Goal: Transaction & Acquisition: Purchase product/service

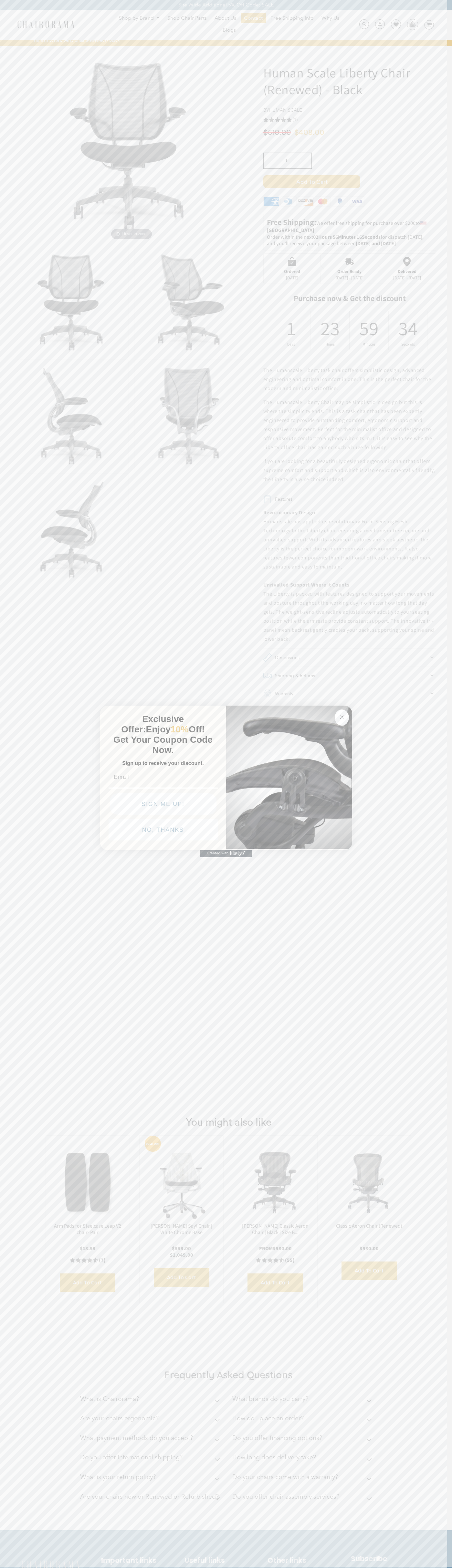
click at [342, 716] on icon "Close dialog" at bounding box center [341, 717] width 3 height 3
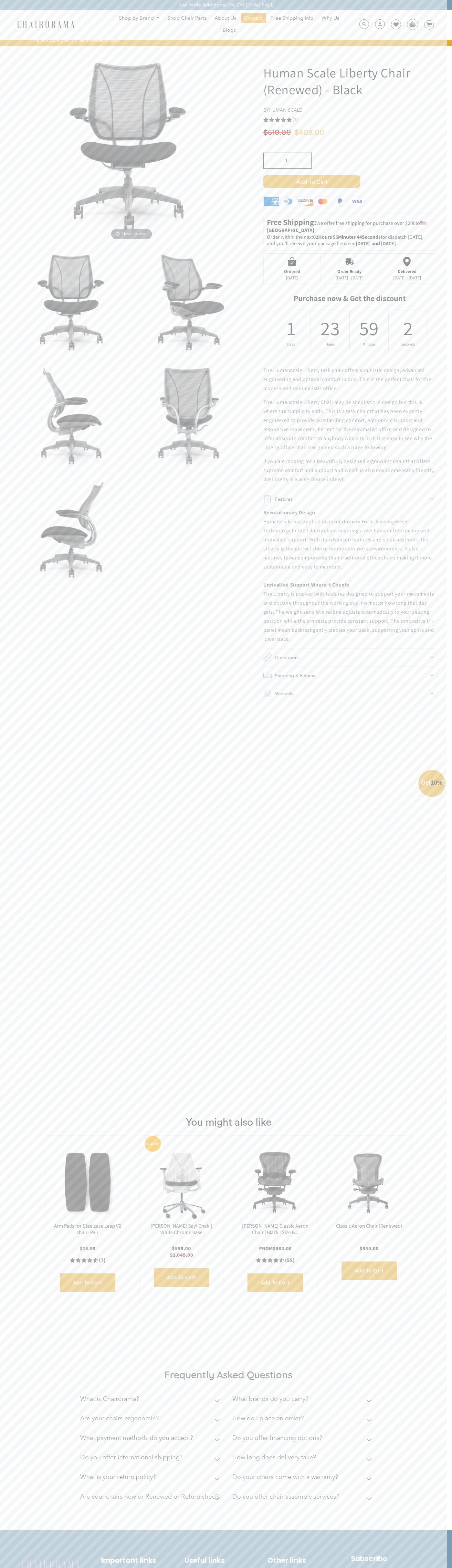
click at [163, 847] on button "NO, THANKS" at bounding box center [163, 844] width 109 height 21
click at [311, 181] on span "Add to Cart" at bounding box center [311, 181] width 97 height 13
click at [412, 24] on img at bounding box center [412, 24] width 10 height 10
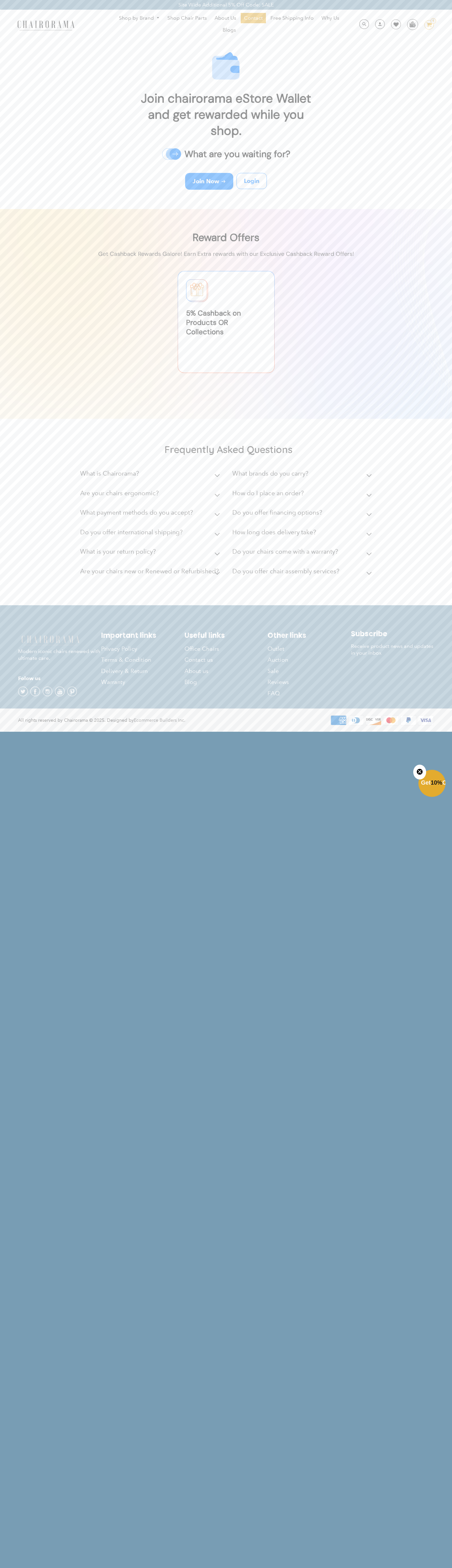
click at [381, 11] on div "Shop by Brand Haworth Herman Miller Steelcase Knoll Human Scale" at bounding box center [226, 25] width 452 height 30
click at [423, 731] on html "Site Wide Additional 5% Off Code: SALE Site Wide Additional 5% Off Code: SALE S…" at bounding box center [226, 365] width 452 height 731
click at [168, 731] on html "Site Wide Additional 5% Off Code: SALE Site Wide Additional 5% Off Code: SALE S…" at bounding box center [226, 365] width 452 height 731
click at [32, 731] on html "Site Wide Additional 5% Off Code: SALE Site Wide Additional 5% Off Code: SALE S…" at bounding box center [226, 365] width 452 height 731
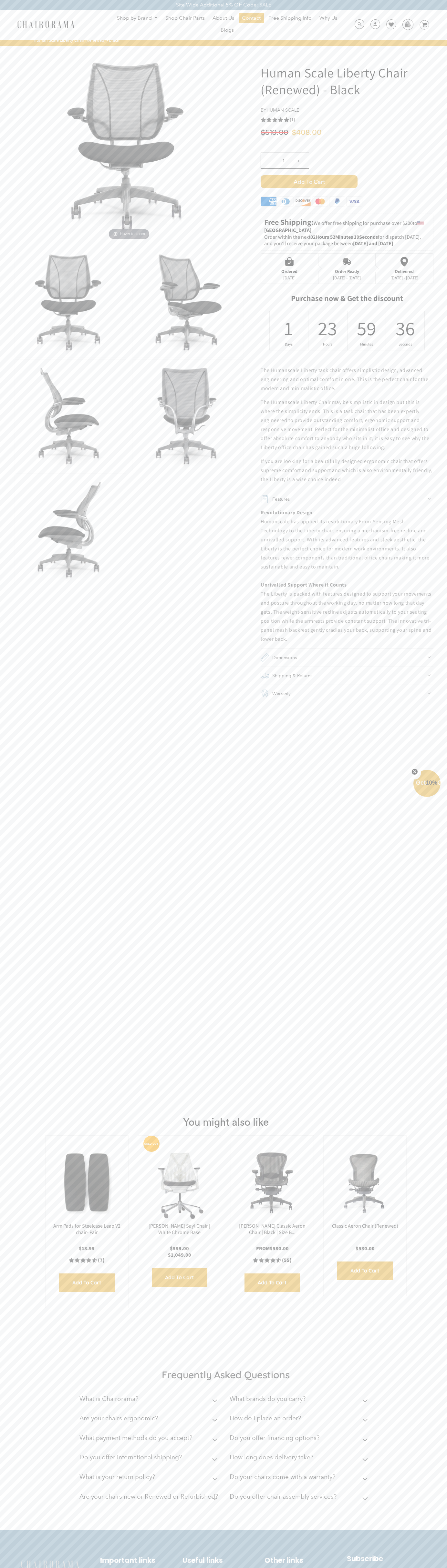
click at [263, 120] on use "5.0 rating (1 votes)" at bounding box center [263, 120] width 5 height 5
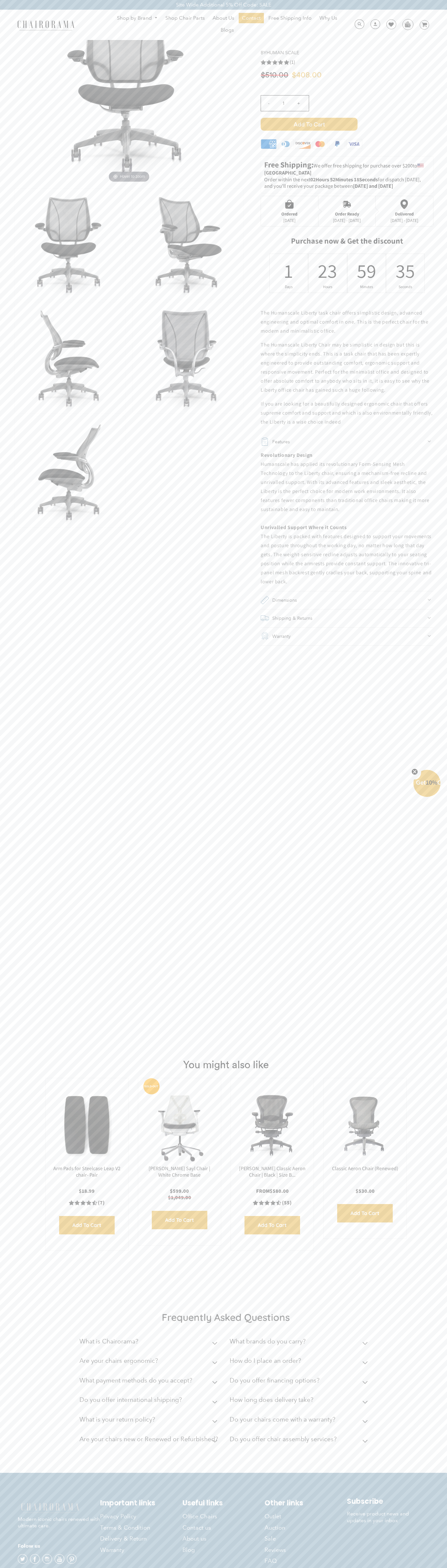
scroll to position [89, 0]
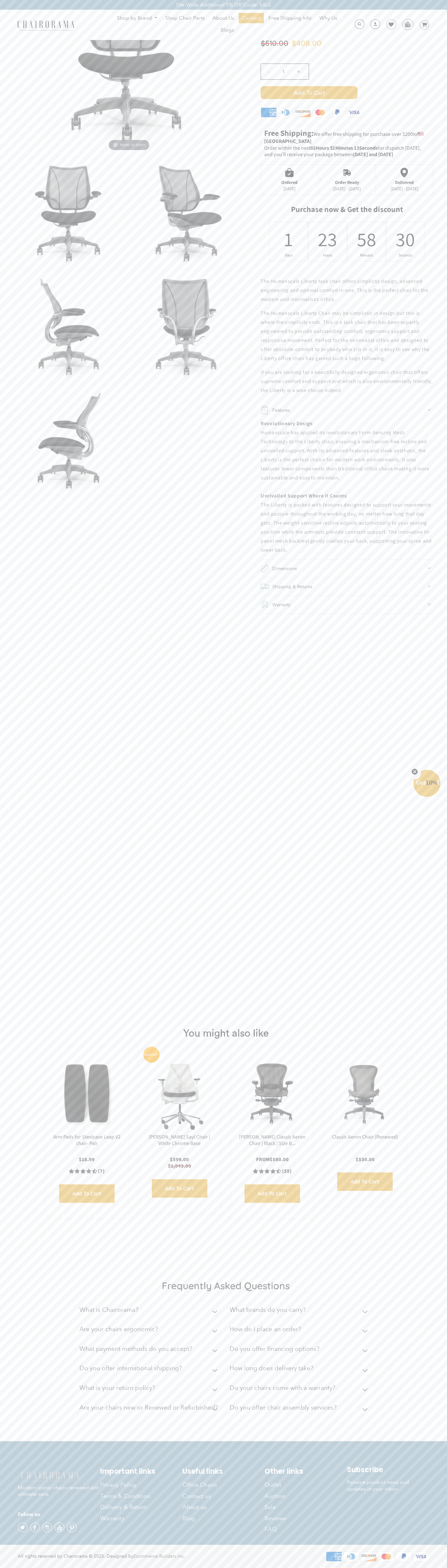
click at [289, 180] on div "Ordered" at bounding box center [289, 182] width 16 height 5
click at [327, 242] on div "23" at bounding box center [328, 239] width 9 height 25
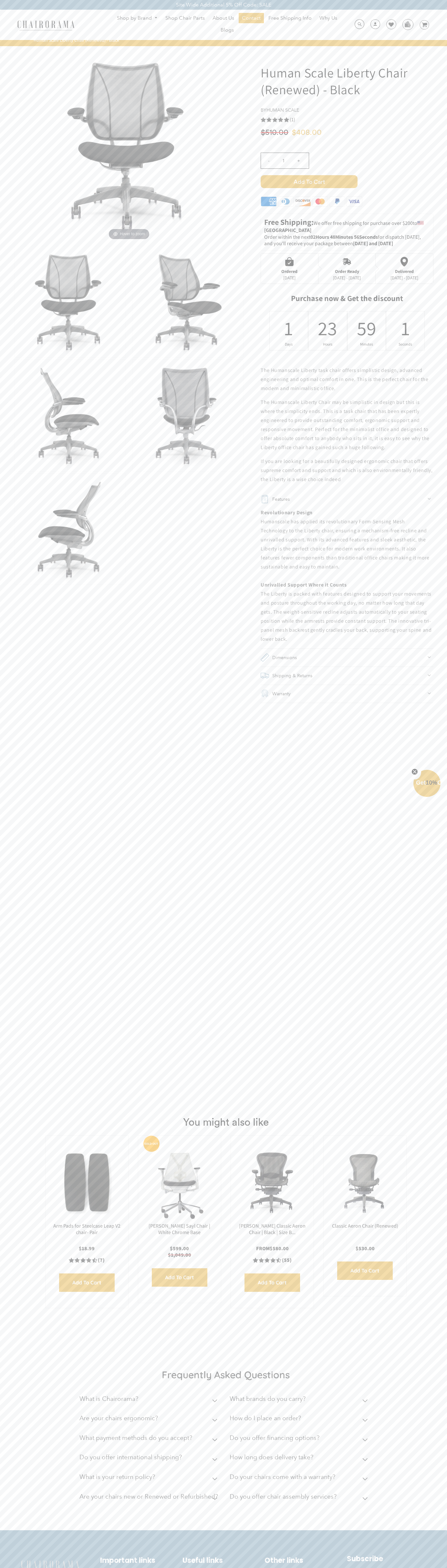
click at [424, 25] on icon at bounding box center [424, 24] width 5 height 4
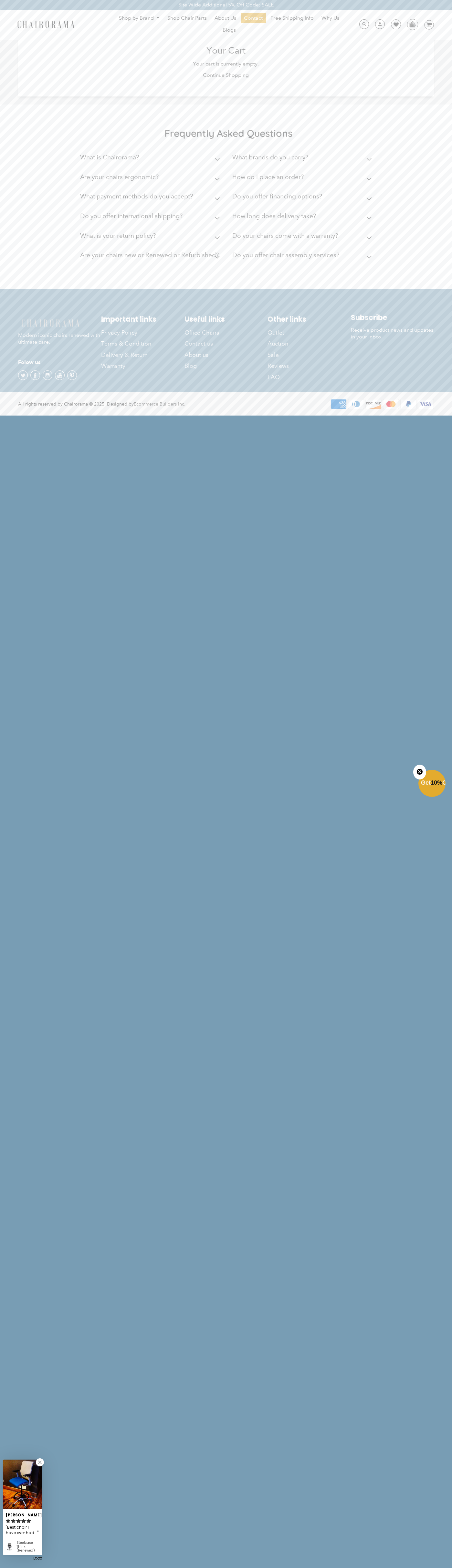
click at [298, 1] on div "Site Wide Additional 5% Off Code: SALE" at bounding box center [226, 5] width 452 height 10
click at [429, 415] on html "Site Wide Additional 5% Off Code: SALE Site Wide Additional 5% Off Code: SALE S…" at bounding box center [226, 208] width 452 height 415
click at [232, 415] on html "Site Wide Additional 5% Off Code: SALE Site Wide Additional 5% Off Code: SALE S…" at bounding box center [226, 208] width 452 height 415
click at [2, 415] on html "Site Wide Additional 5% Off Code: SALE Site Wide Additional 5% Off Code: SALE S…" at bounding box center [226, 208] width 452 height 415
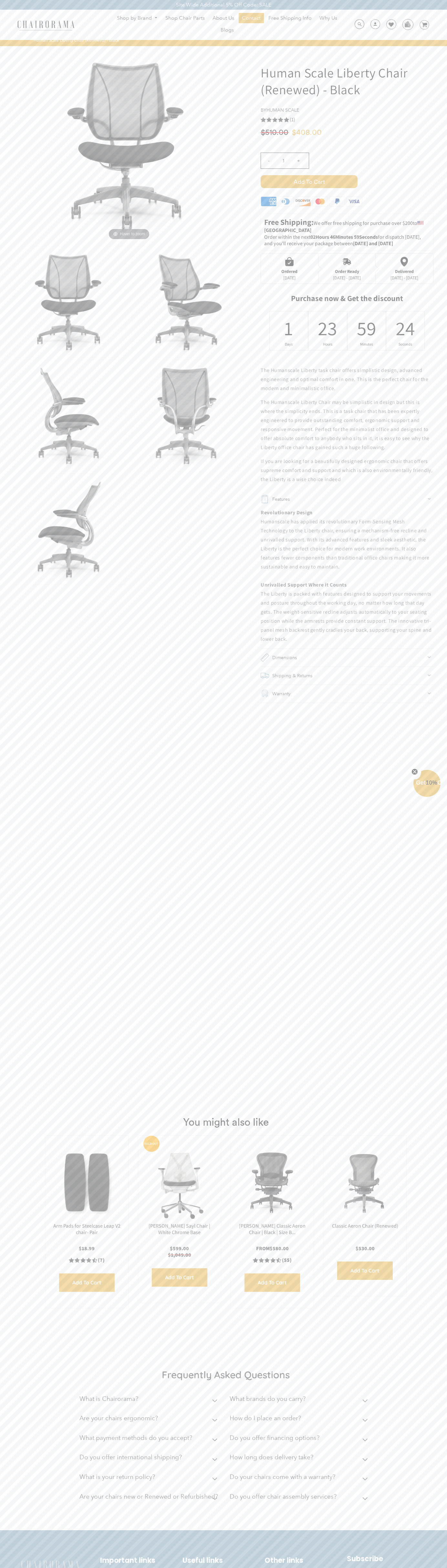
click at [389, 25] on icon at bounding box center [391, 24] width 5 height 5
